Goal: Information Seeking & Learning: Learn about a topic

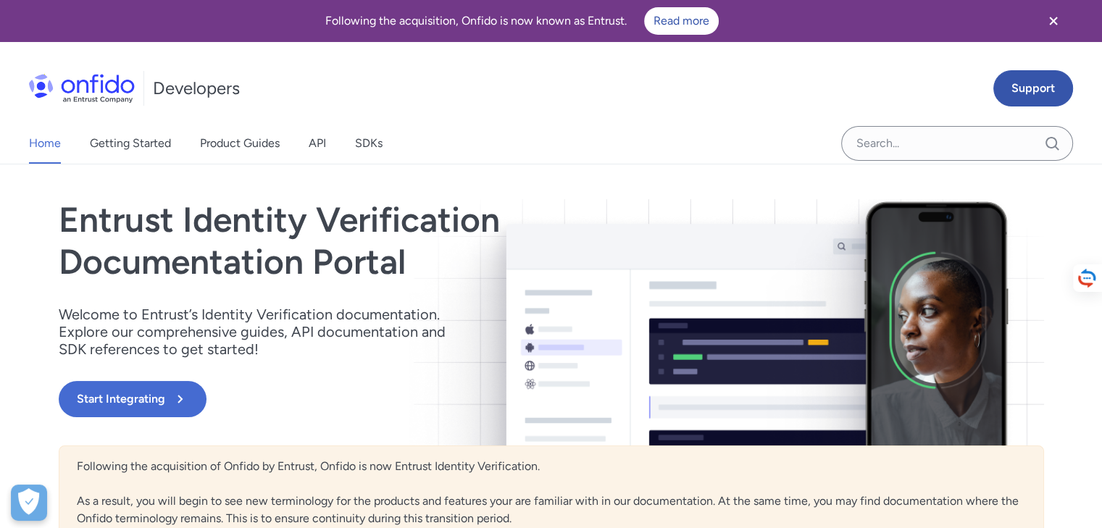
click at [1054, 18] on icon "Close banner" at bounding box center [1053, 20] width 17 height 17
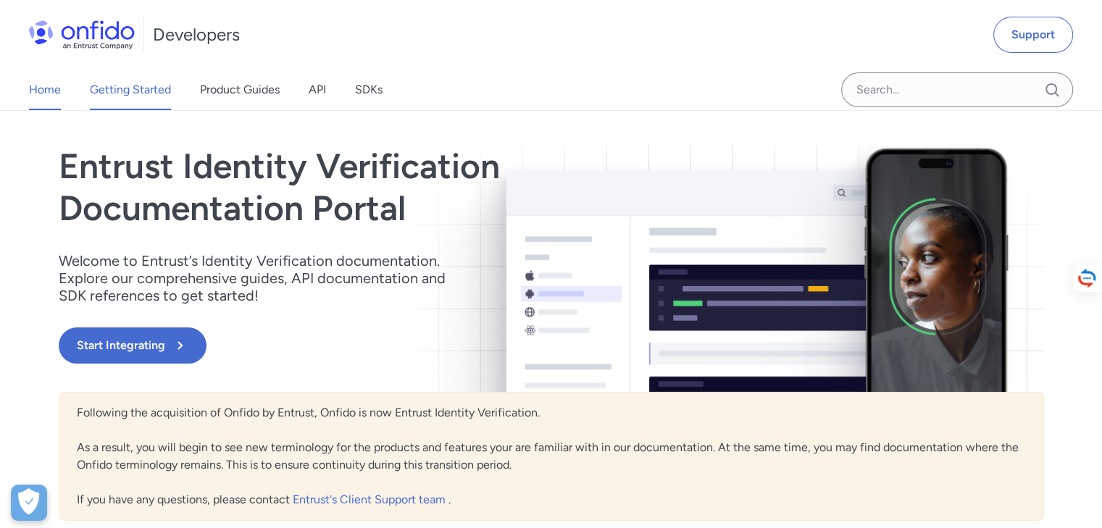
click at [162, 87] on link "Getting Started" at bounding box center [130, 90] width 81 height 41
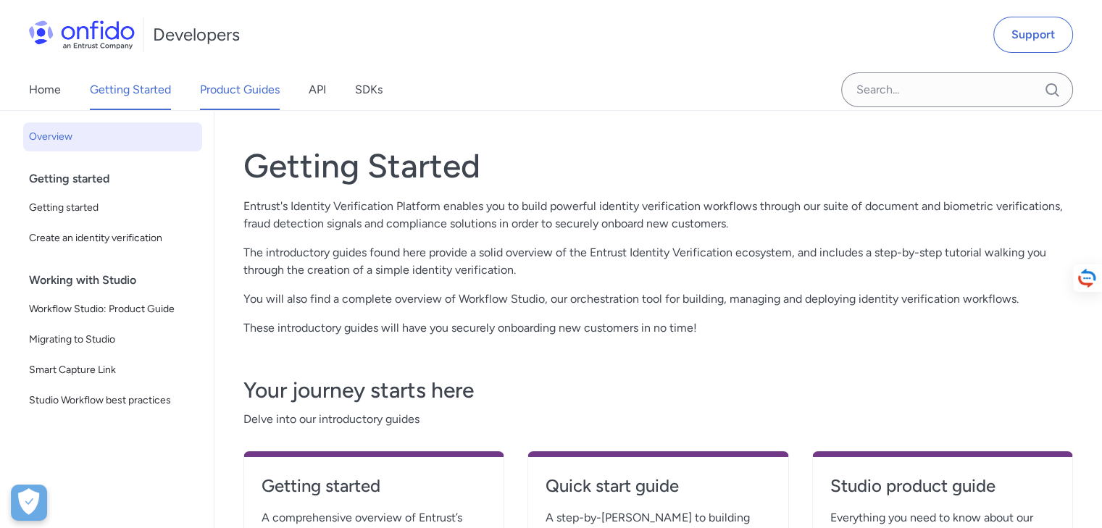
click at [200, 85] on link "Product Guides" at bounding box center [240, 90] width 80 height 41
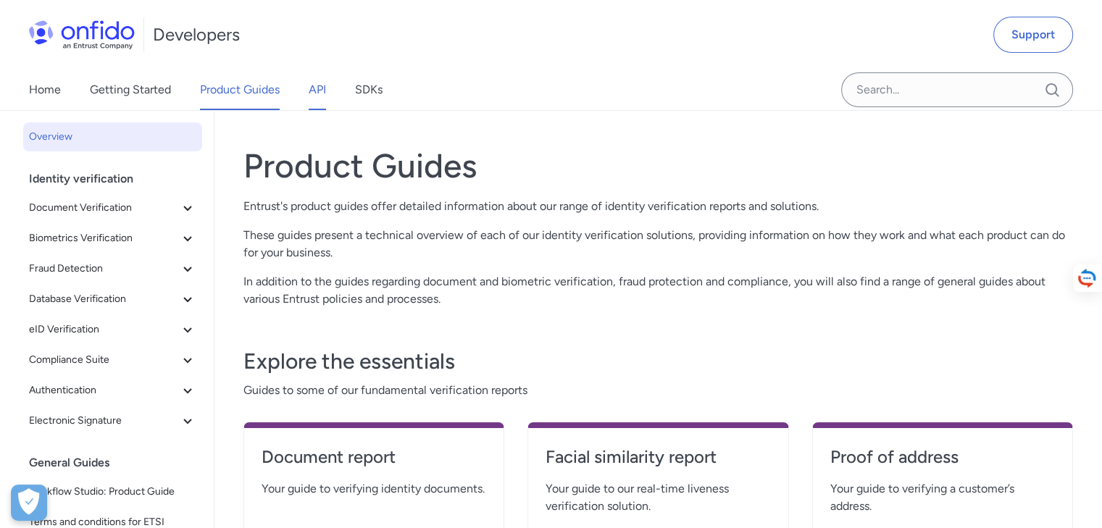
click at [313, 96] on link "API" at bounding box center [317, 90] width 17 height 41
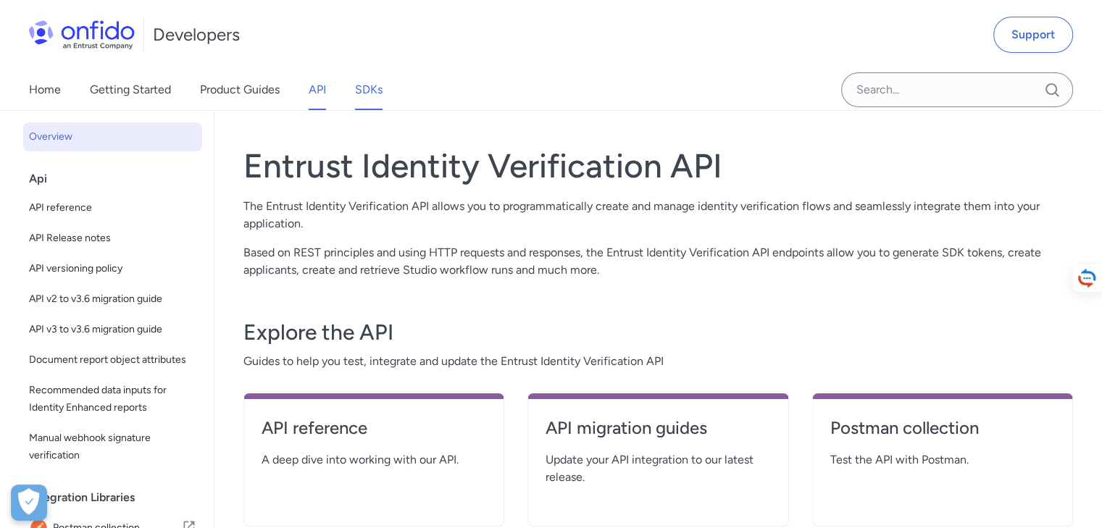
click at [375, 93] on link "SDKs" at bounding box center [369, 90] width 28 height 41
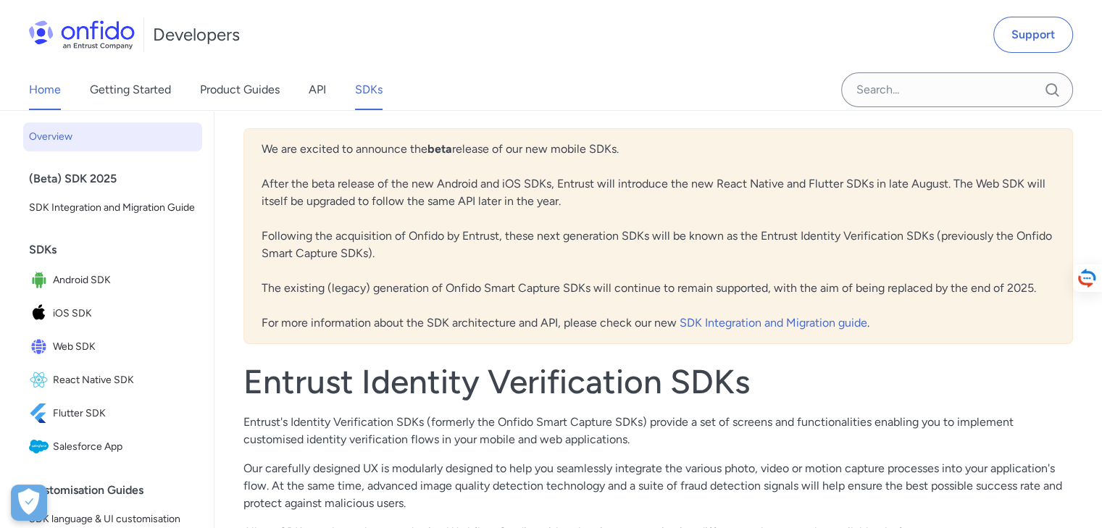
click at [41, 83] on link "Home" at bounding box center [45, 90] width 32 height 41
